Goal: Information Seeking & Learning: Learn about a topic

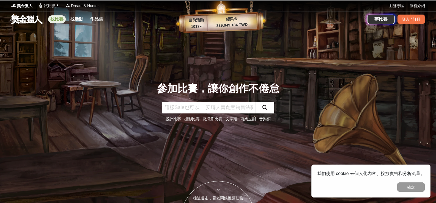
click at [59, 16] on link "找比賽" at bounding box center [57, 19] width 18 height 8
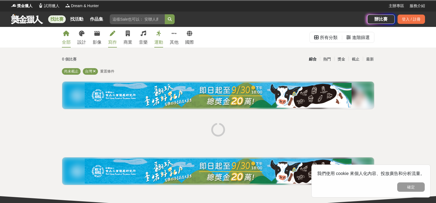
click at [109, 35] on link "寫作" at bounding box center [112, 37] width 9 height 21
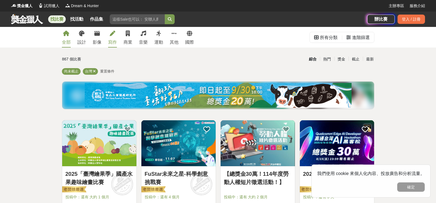
click at [109, 34] on link "寫作" at bounding box center [112, 37] width 9 height 21
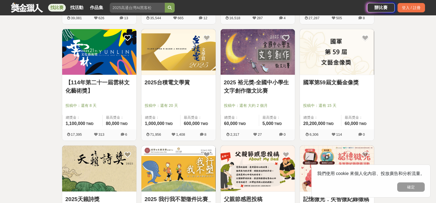
scroll to position [302, 0]
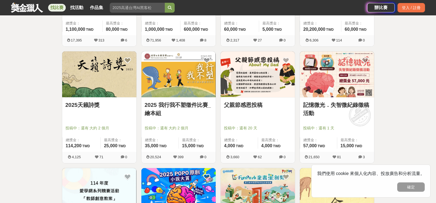
click at [100, 104] on link "2025天籟詩獎" at bounding box center [99, 105] width 68 height 8
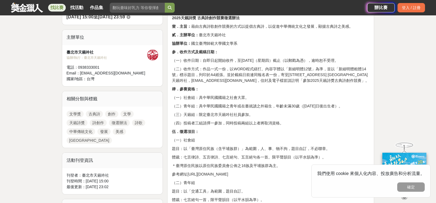
scroll to position [220, 0]
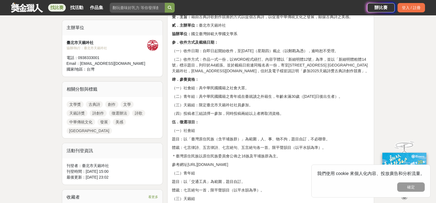
drag, startPoint x: 227, startPoint y: 111, endPoint x: 264, endPoint y: 115, distance: 37.1
click at [267, 108] on p "（三）天籟組：限定臺北市天籟吟社社員參加。" at bounding box center [270, 105] width 197 height 6
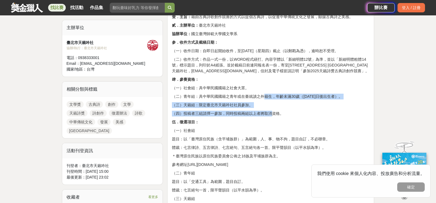
drag, startPoint x: 268, startPoint y: 118, endPoint x: 271, endPoint y: 126, distance: 8.1
click at [271, 117] on p "（四）投稿者三組請擇一參加，同時投稿兩組以上者將取消資格。" at bounding box center [270, 114] width 197 height 6
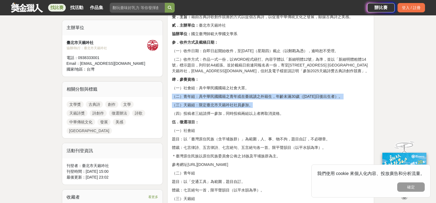
drag, startPoint x: 267, startPoint y: 104, endPoint x: 275, endPoint y: 121, distance: 18.1
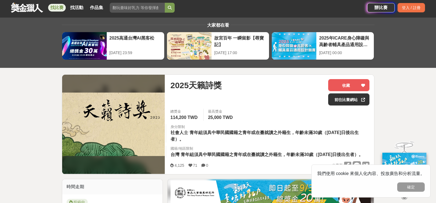
scroll to position [0, 0]
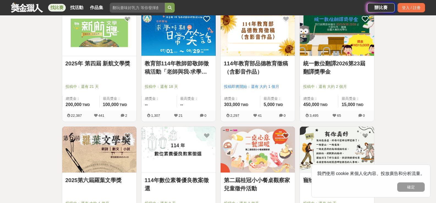
scroll to position [632, 0]
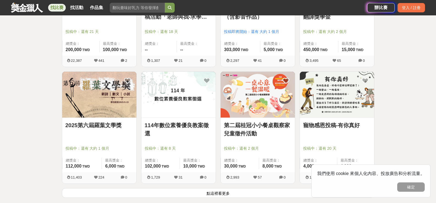
click at [90, 125] on link "2025第六屆羅葉文學獎" at bounding box center [99, 125] width 68 height 8
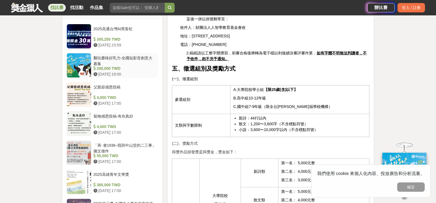
scroll to position [522, 0]
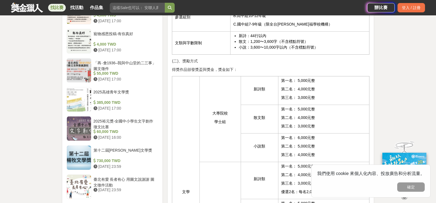
click at [255, 34] on span "新詩：44行以內" at bounding box center [252, 36] width 27 height 4
drag, startPoint x: 255, startPoint y: 21, endPoint x: 266, endPoint y: 24, distance: 11.8
click at [257, 34] on span "新詩：44行以內" at bounding box center [252, 36] width 27 height 4
drag, startPoint x: 274, startPoint y: 27, endPoint x: 277, endPoint y: 31, distance: 4.7
click at [277, 33] on ul "新詩：44行以內 散文：1,200〜3,600字（不含標點符號） 小說：3,600〜10,000字以內（不含標點符號）" at bounding box center [299, 41] width 133 height 17
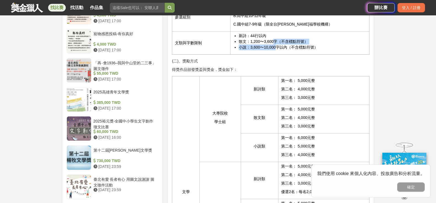
click at [277, 45] on span "小說：3,600〜10,000字以內（不含標點符號）" at bounding box center [278, 47] width 79 height 4
drag, startPoint x: 249, startPoint y: 21, endPoint x: 333, endPoint y: 36, distance: 85.1
click at [307, 36] on td "新詩：44行以內 散文：1,200〜3,600字（不含標點符號） 小說：3,600〜10,000字以內（不含標點符號）" at bounding box center [299, 43] width 139 height 23
click at [333, 36] on td "新詩：44行以內 散文：1,200〜3,600字（不含標點符號） 小說：3,600〜10,000字以內（不含標點符號）" at bounding box center [299, 43] width 139 height 23
drag, startPoint x: 259, startPoint y: 30, endPoint x: 312, endPoint y: 37, distance: 52.7
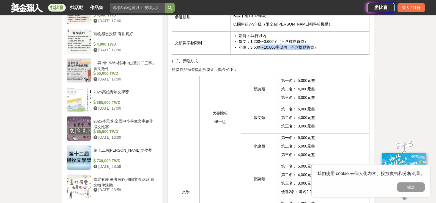
click at [312, 37] on td "新詩：44行以內 散文：1,200〜3,600字（不含標點符號） 小說：3,600〜10,000字以內（不含標點符號）" at bounding box center [299, 43] width 139 height 23
click at [306, 45] on span "小說：3,600〜10,000字以內（不含標點符號）" at bounding box center [278, 47] width 79 height 4
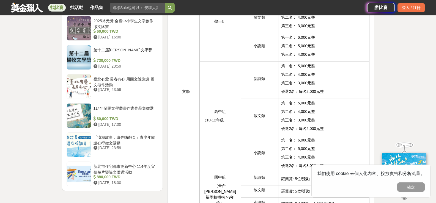
scroll to position [632, 0]
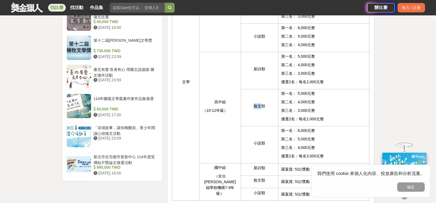
drag, startPoint x: 255, startPoint y: 85, endPoint x: 262, endPoint y: 101, distance: 18.1
click at [262, 101] on td "散文類" at bounding box center [260, 107] width 38 height 37
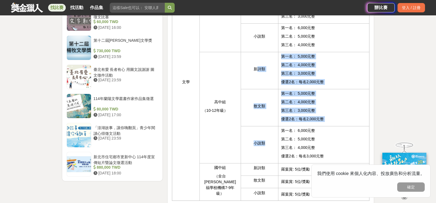
drag, startPoint x: 257, startPoint y: 73, endPoint x: 272, endPoint y: 122, distance: 51.1
click at [272, 122] on tbody "文學 大專院校 學士組 新詩類 第一名： 5,000元整 第二名： 4,000元整 第三名： 3,000元整 散文類 第一名： 5,000元整 第二名： 4,…" at bounding box center [270, 83] width 197 height 235
click at [272, 126] on td "小說類" at bounding box center [260, 144] width 38 height 37
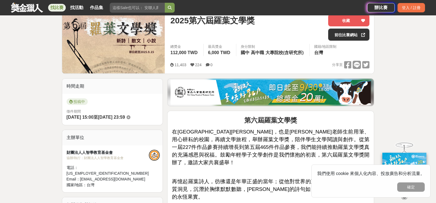
scroll to position [110, 0]
